Goal: Find specific page/section: Find specific page/section

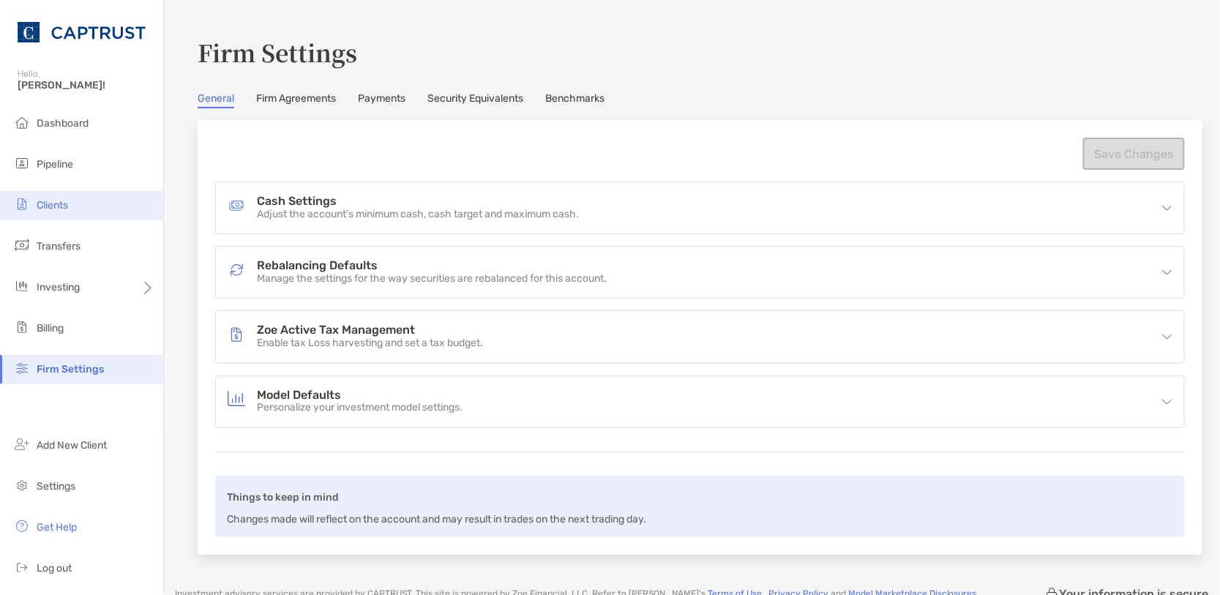
click at [86, 203] on li "Clients" at bounding box center [81, 205] width 163 height 29
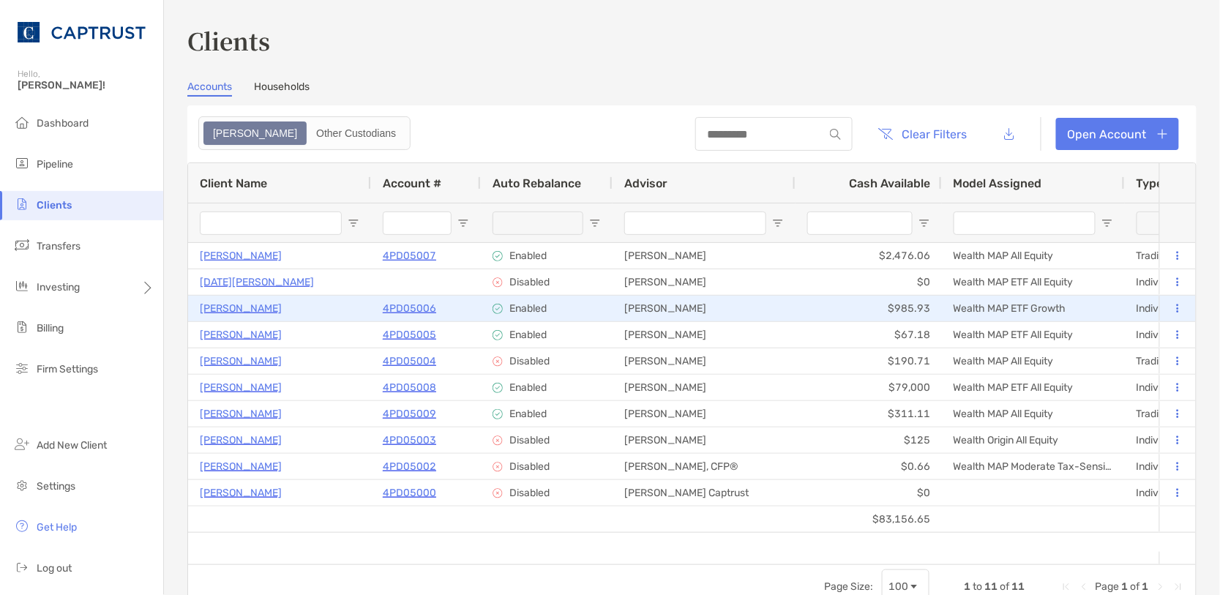
click at [408, 305] on p "4PD05006" at bounding box center [409, 308] width 53 height 18
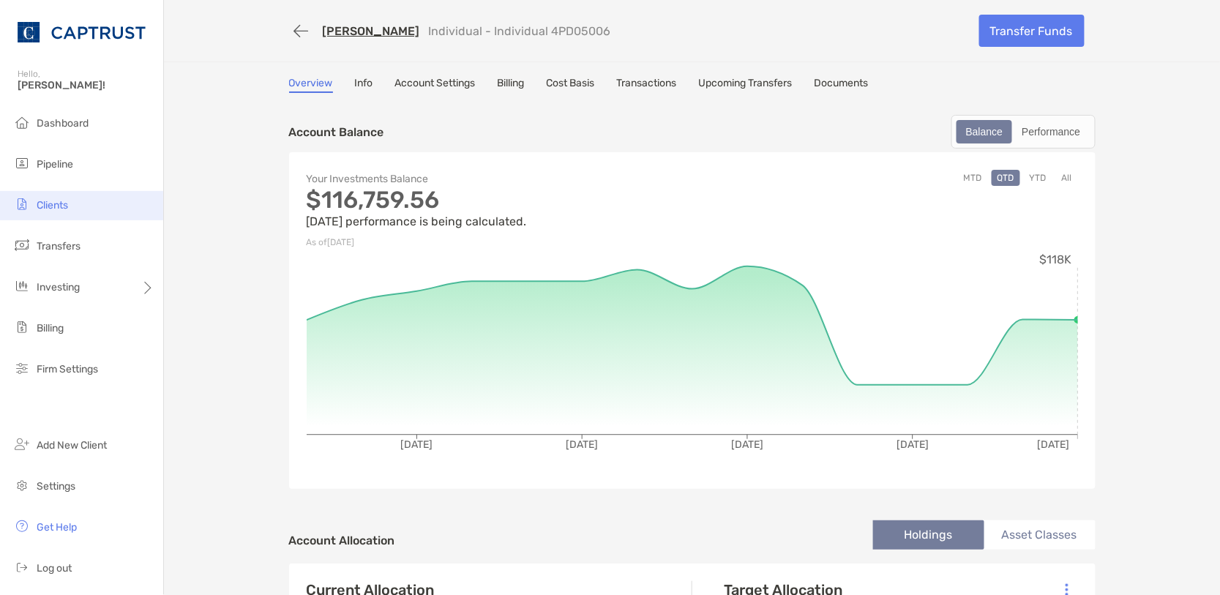
click at [68, 203] on span "Clients" at bounding box center [52, 205] width 31 height 12
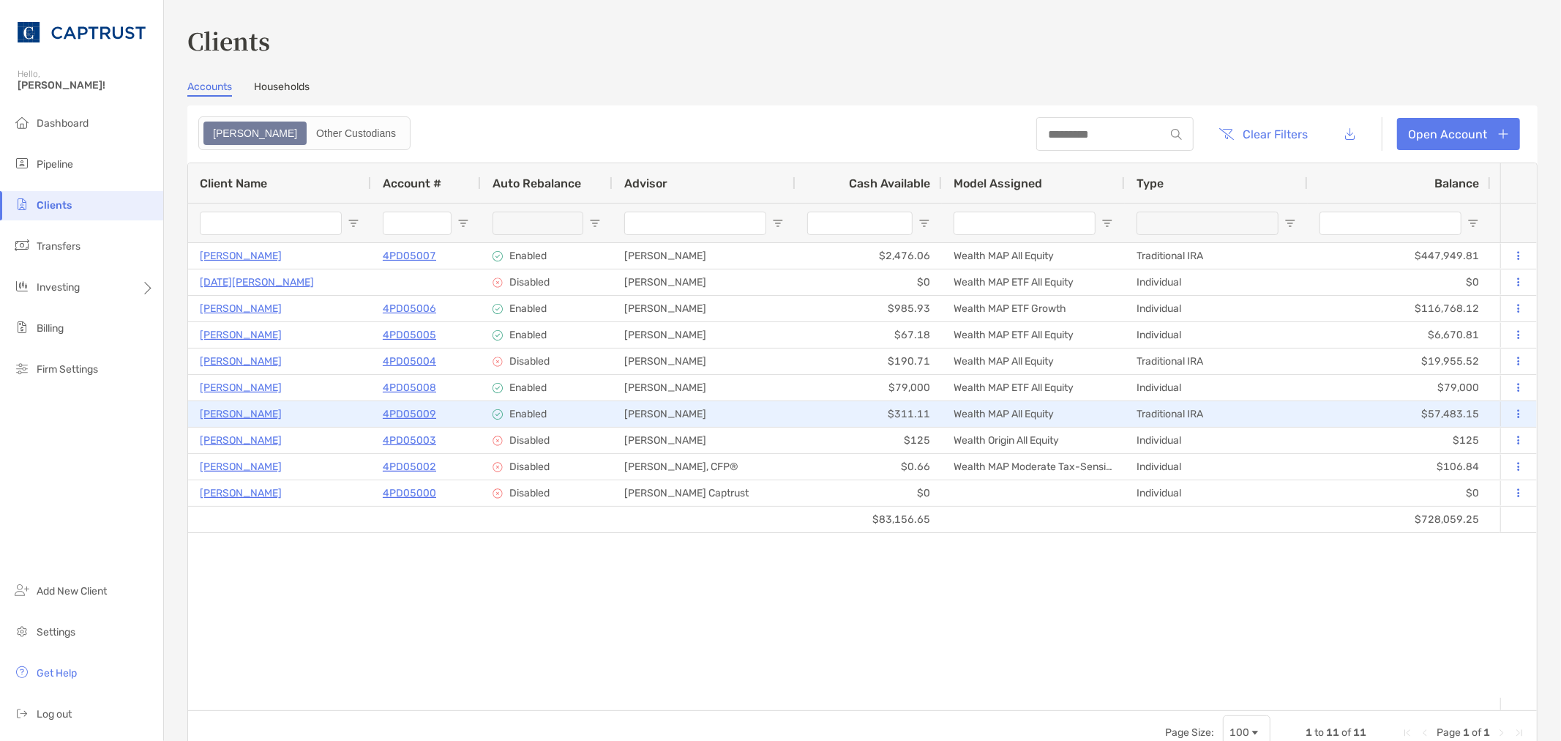
click at [1219, 419] on button at bounding box center [1518, 414] width 13 height 15
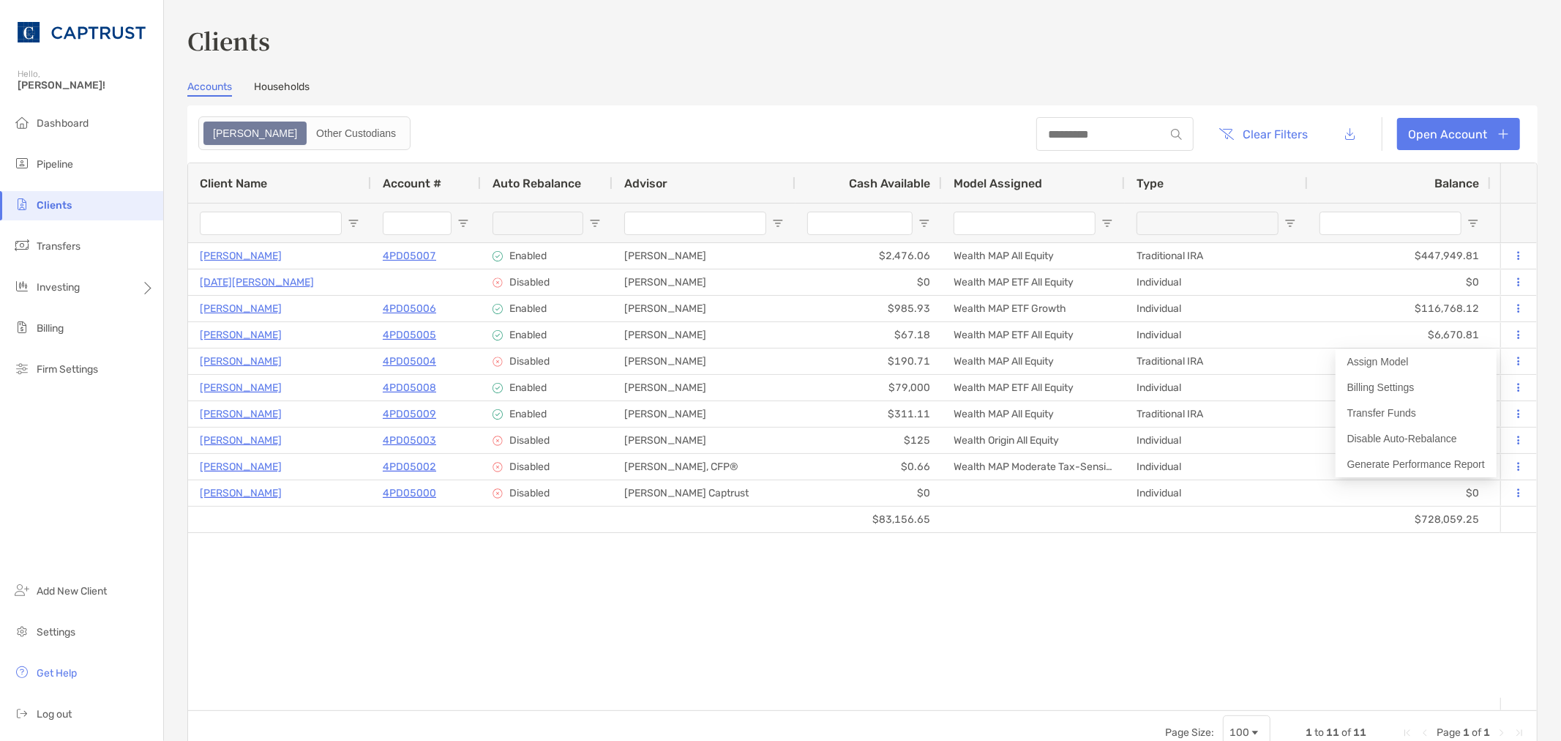
drag, startPoint x: 1446, startPoint y: 627, endPoint x: 1479, endPoint y: 605, distance: 39.6
click at [1219, 594] on div "[PERSON_NAME] 4PD05007 Traditional IRA $447,949.81 $2,476.06 +2.86% +2.86% Comp…" at bounding box center [844, 470] width 1312 height 455
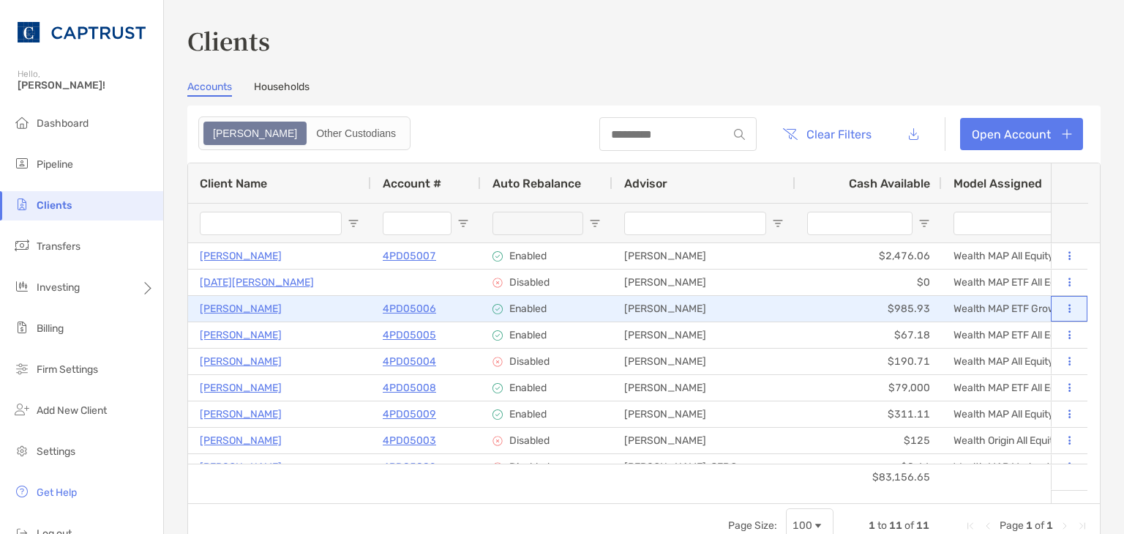
click at [1063, 307] on button at bounding box center [1069, 309] width 13 height 15
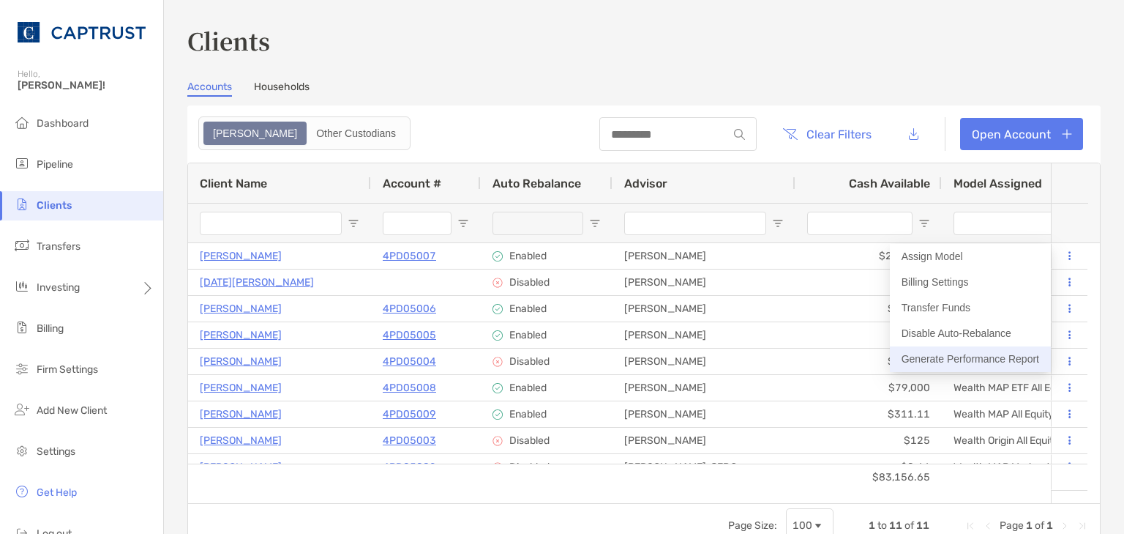
click at [941, 360] on button "Generate Performance Report" at bounding box center [970, 359] width 161 height 26
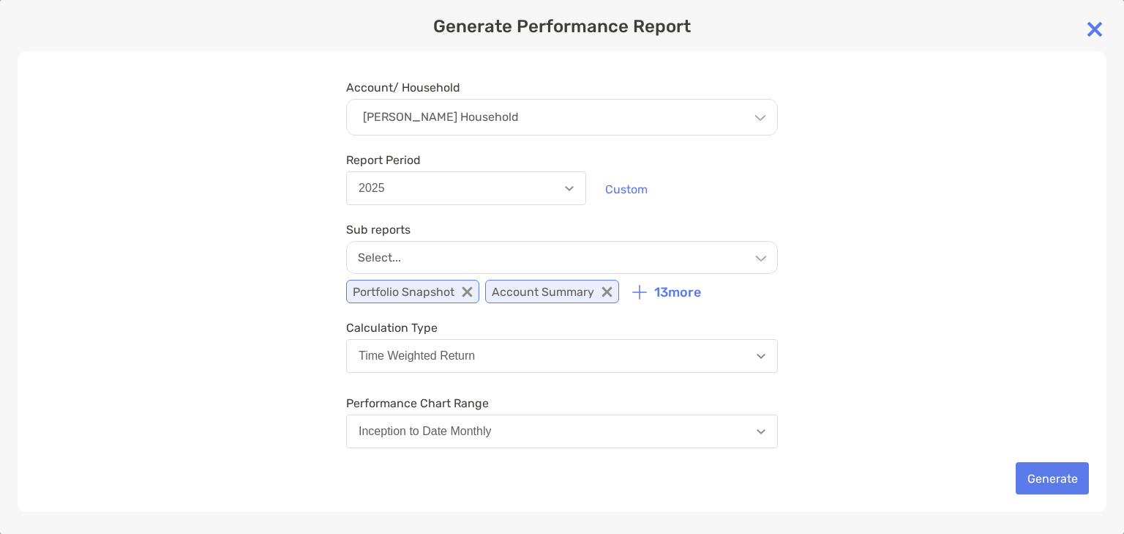
click at [1097, 28] on img at bounding box center [1094, 29] width 29 height 29
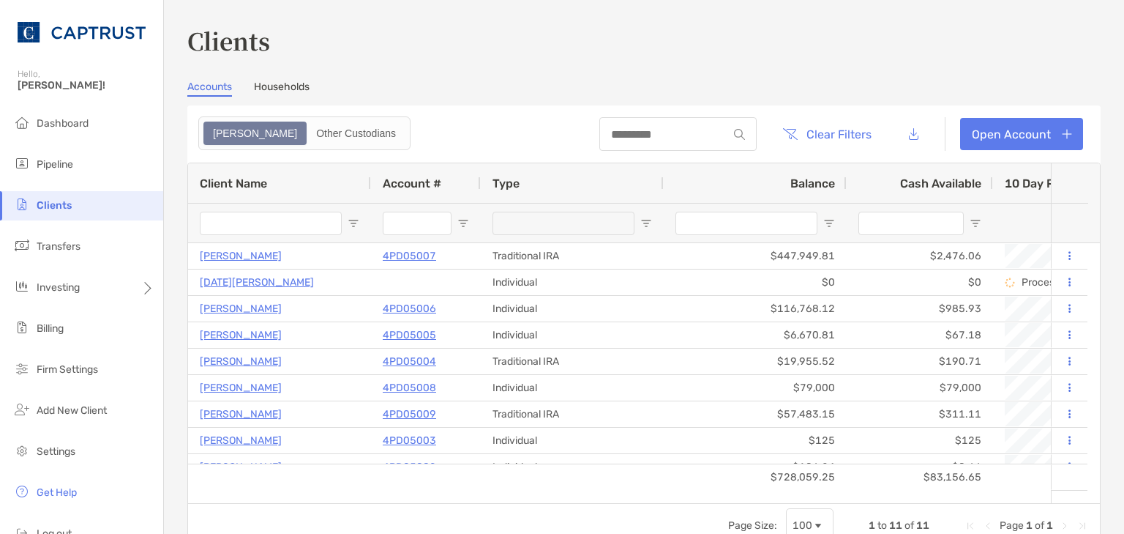
click at [938, 53] on h3 "Clients" at bounding box center [644, 40] width 914 height 34
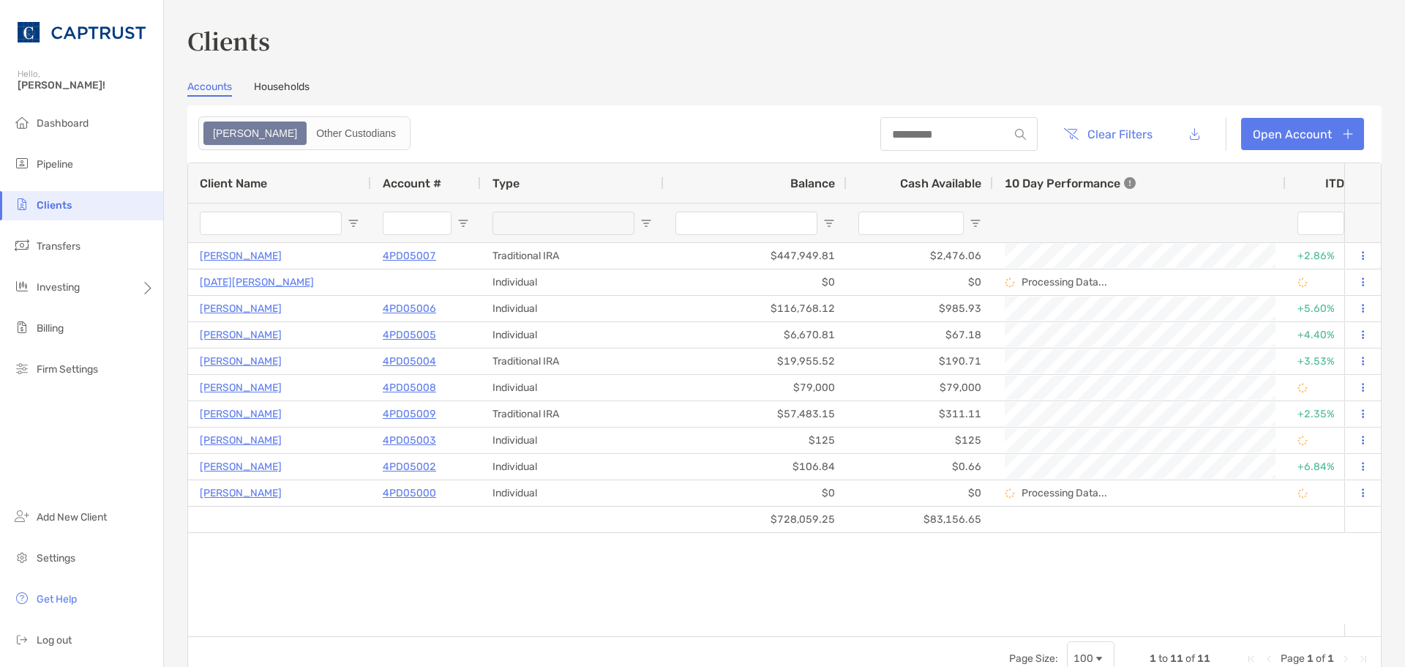
click at [802, 61] on div "Clients Accounts Households Zoe Other Custodians Clear Filters Open Account 1 t…" at bounding box center [784, 351] width 1195 height 657
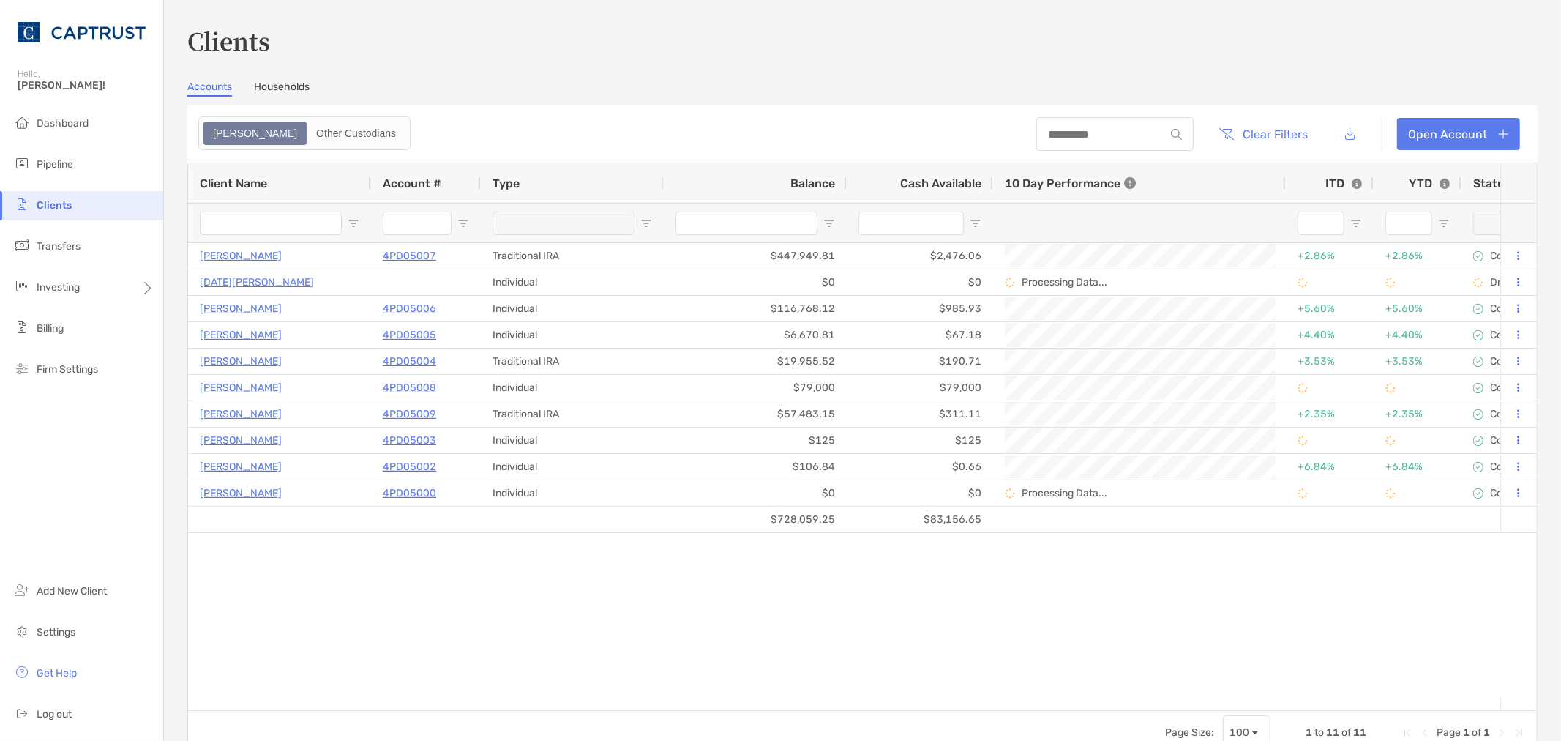
drag, startPoint x: 1383, startPoint y: 53, endPoint x: 1479, endPoint y: 6, distance: 107.0
click at [1219, 53] on h3 "Clients" at bounding box center [862, 40] width 1351 height 34
drag, startPoint x: 1489, startPoint y: 0, endPoint x: 1118, endPoint y: 53, distance: 374.9
click at [1118, 53] on h3 "Clients" at bounding box center [862, 40] width 1351 height 34
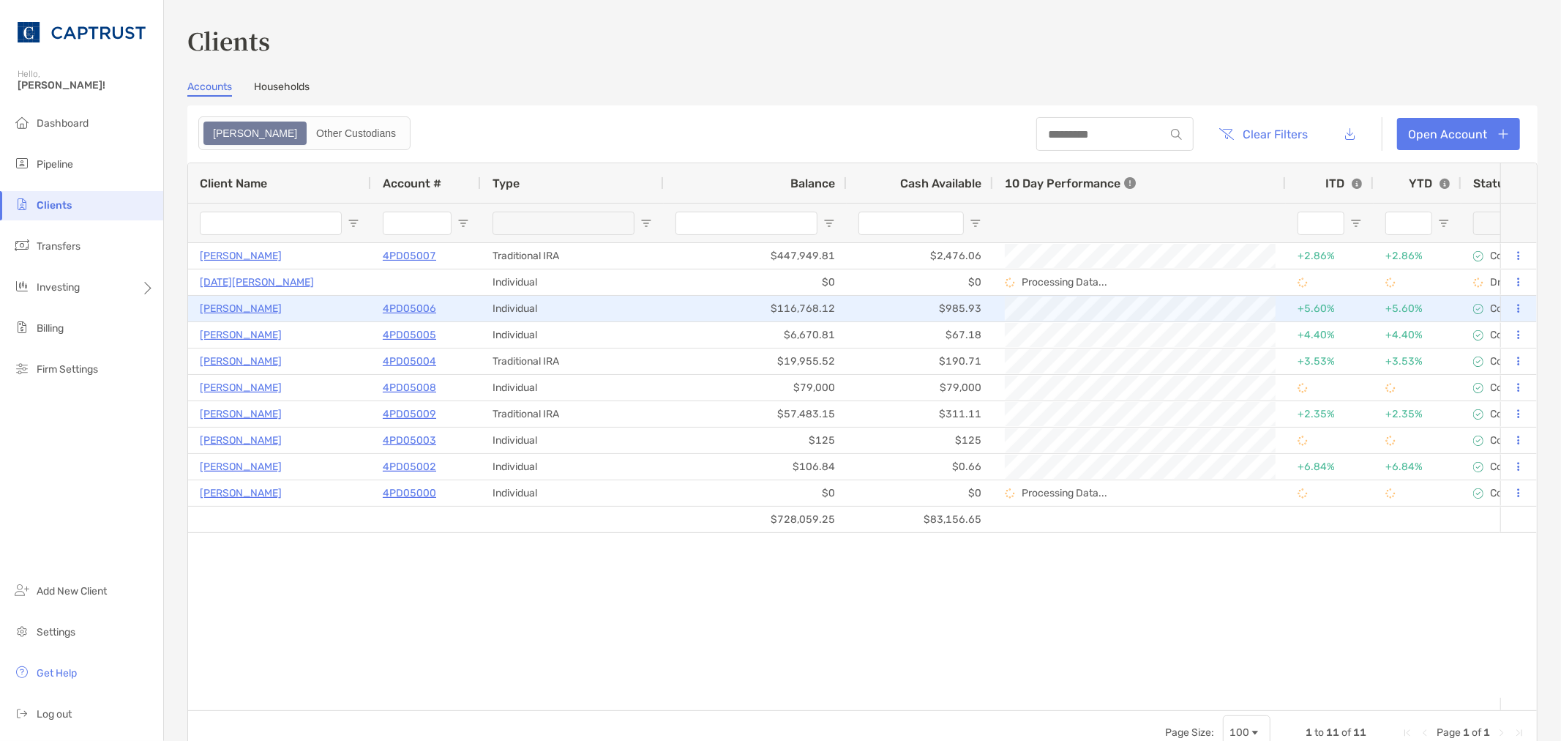
click at [407, 307] on p "4PD05006" at bounding box center [409, 308] width 53 height 18
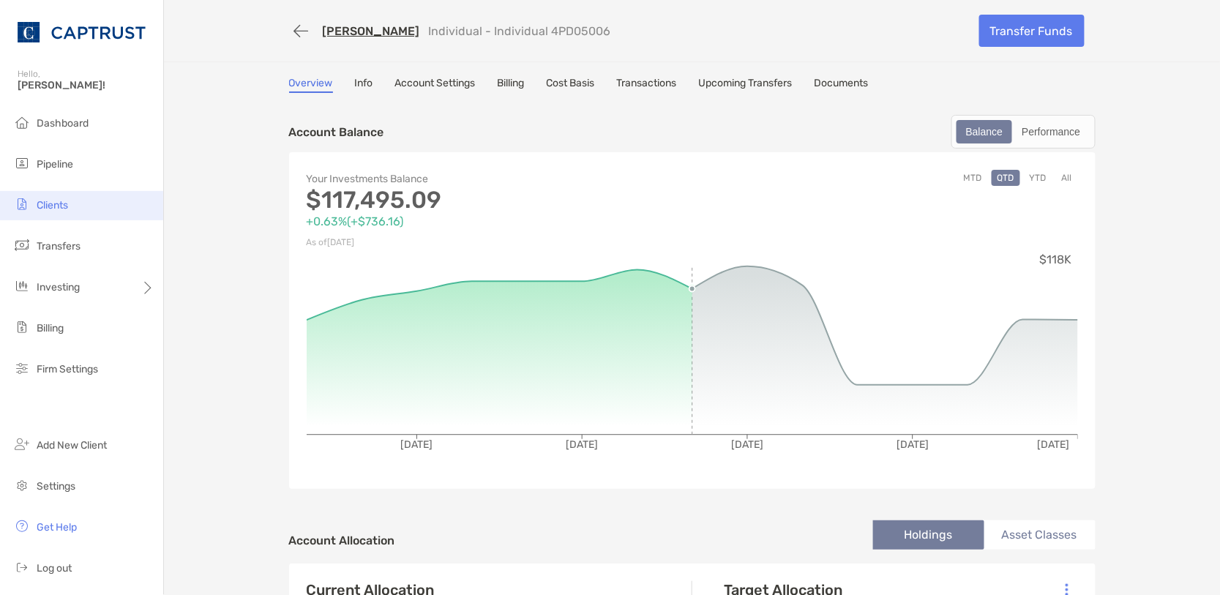
click at [69, 209] on li "Clients" at bounding box center [81, 205] width 163 height 29
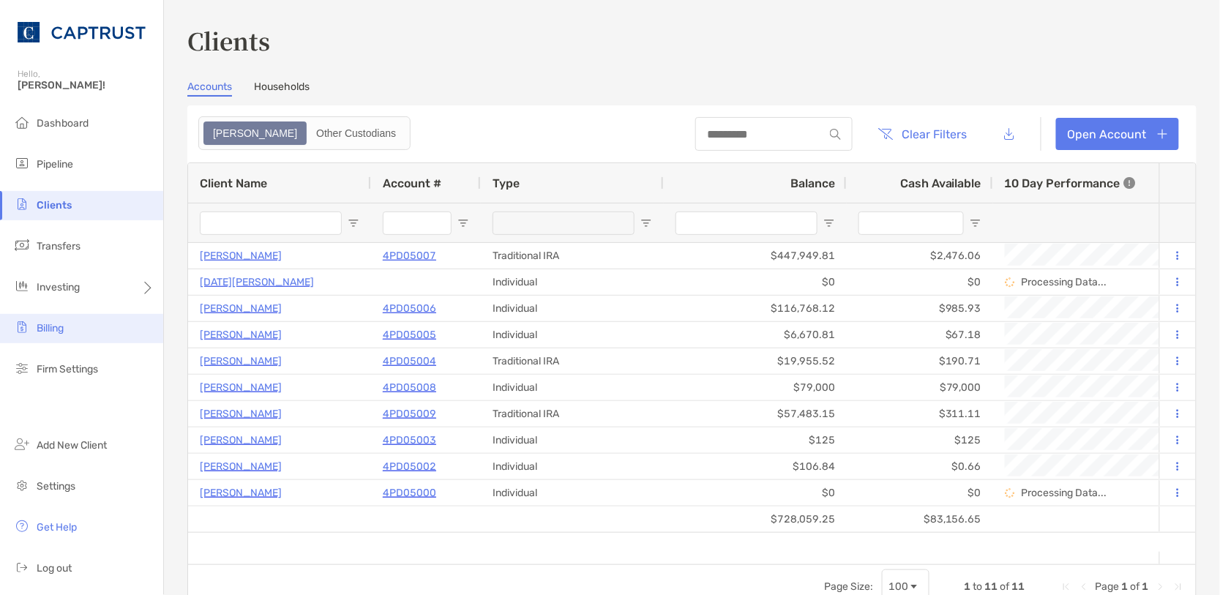
click at [59, 329] on span "Billing" at bounding box center [50, 328] width 27 height 12
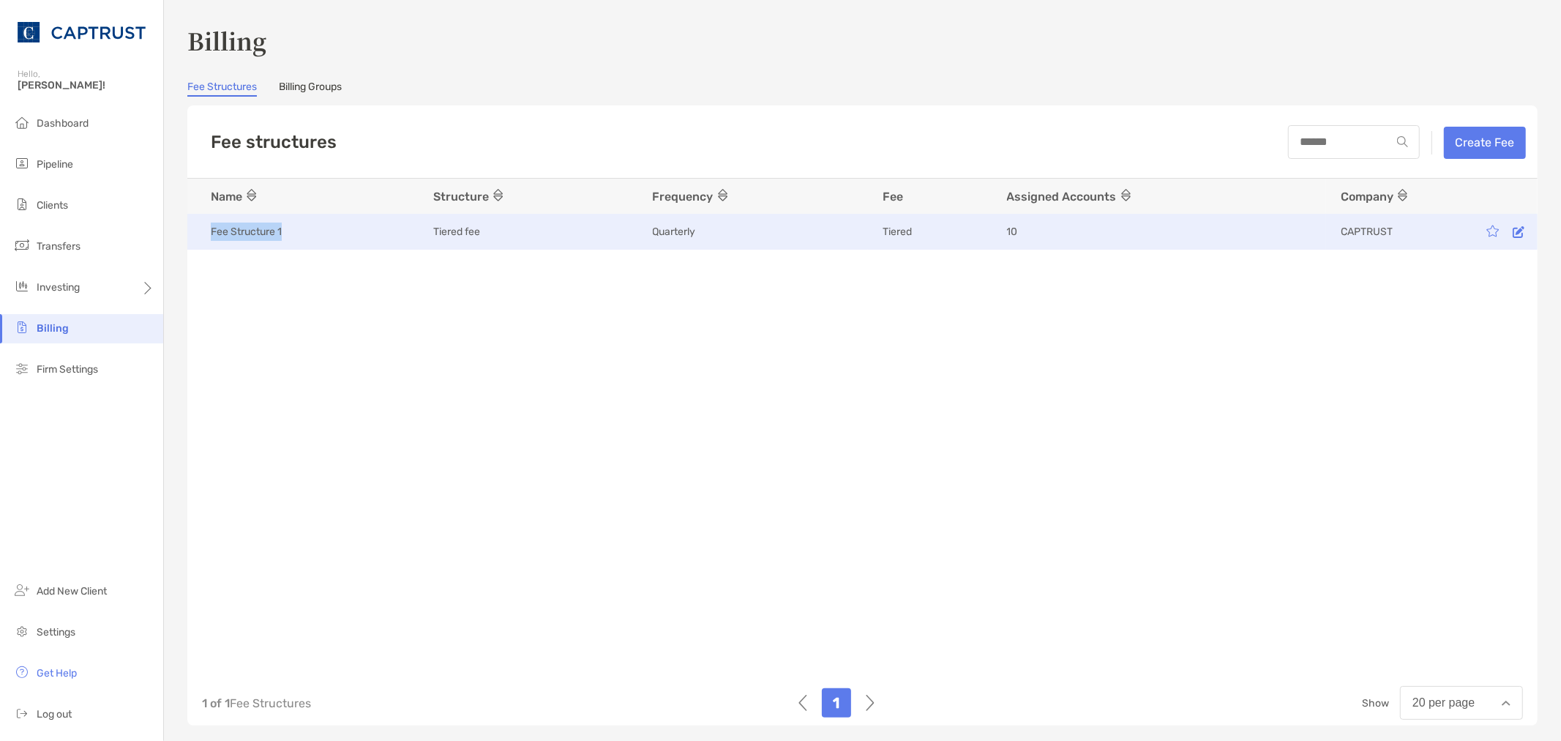
drag, startPoint x: 283, startPoint y: 242, endPoint x: 340, endPoint y: 244, distance: 57.1
click at [340, 244] on td "Fee Structure 1" at bounding box center [302, 232] width 231 height 36
